Goal: Transaction & Acquisition: Purchase product/service

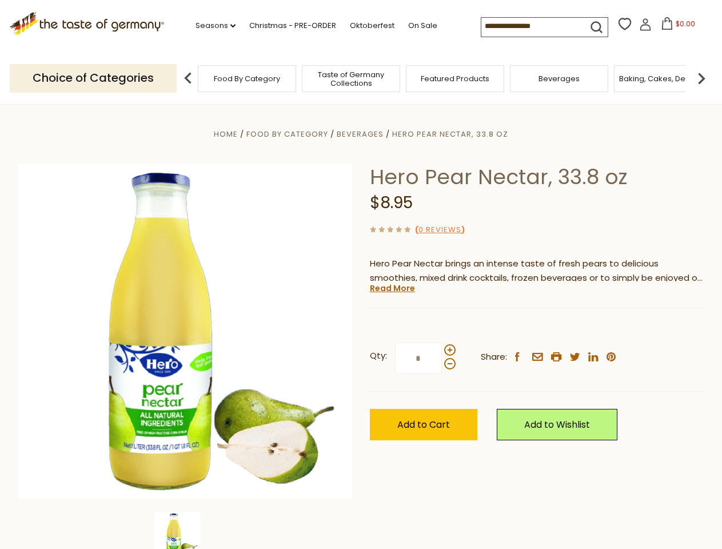
click at [361, 274] on div "Home Food By Category [GEOGRAPHIC_DATA] Hero Pear Nectar, 33.8 oz Hero Pear Nec…" at bounding box center [361, 347] width 703 height 440
click at [211, 26] on link "Seasons dropdown_arrow" at bounding box center [216, 25] width 40 height 13
click at [531, 26] on input at bounding box center [529, 26] width 97 height 16
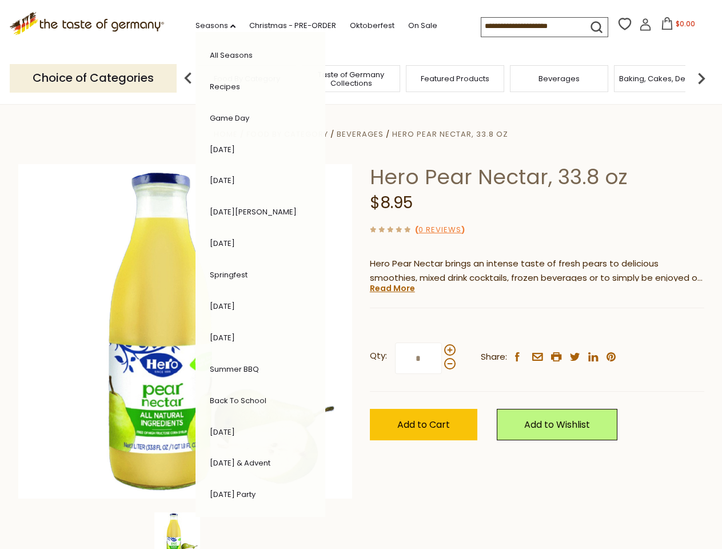
click at [676, 27] on span "$0.00" at bounding box center [685, 24] width 19 height 10
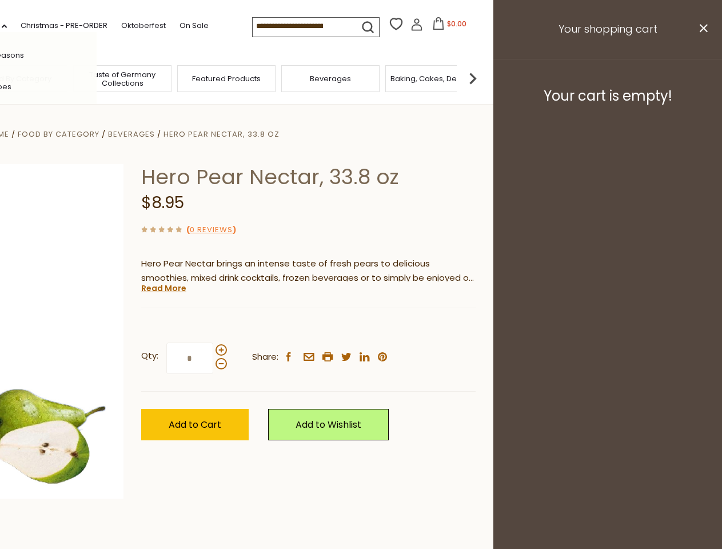
click at [97, 78] on div "All Seasons Recipes Game Day [DATE] [DATE] [DATE][PERSON_NAME] [DATE] Springfes…" at bounding box center [32, 274] width 130 height 485
click at [701, 78] on footer "Your cart is empty!" at bounding box center [607, 96] width 229 height 74
click at [361, 326] on div "Qty: * Share: facebook email printer twitter linkedin pinterest" at bounding box center [308, 358] width 334 height 66
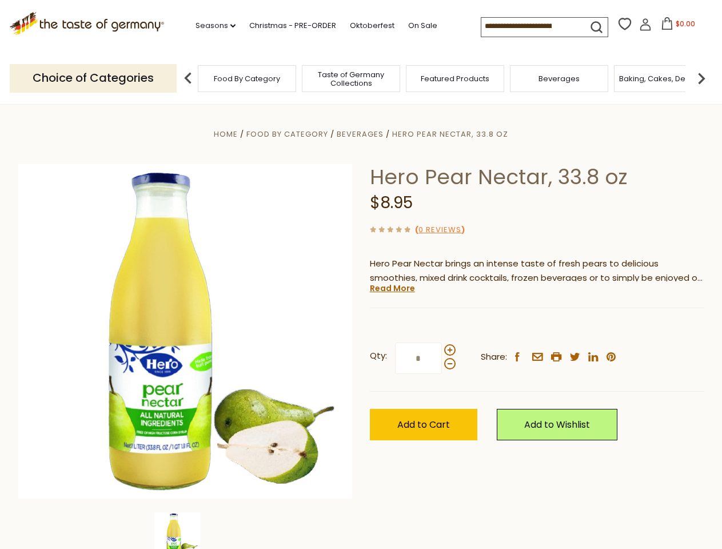
click at [185, 531] on div "Home Food By Category [GEOGRAPHIC_DATA] Hero Pear Nectar, 33.8 oz Hero Pear Nec…" at bounding box center [361, 347] width 703 height 440
click at [185, 531] on img at bounding box center [177, 535] width 46 height 46
click at [392, 288] on link "Read More" at bounding box center [392, 287] width 45 height 11
